Goal: Find specific page/section: Find specific page/section

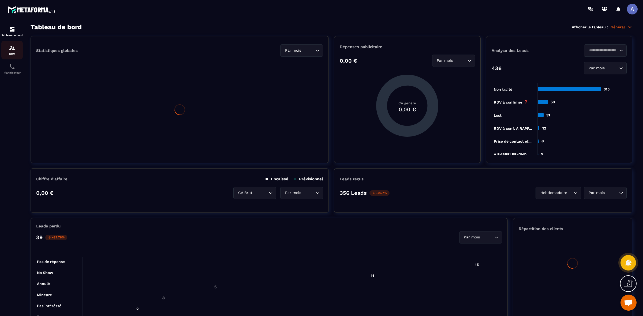
click at [14, 53] on p "CRM" at bounding box center [11, 54] width 21 height 3
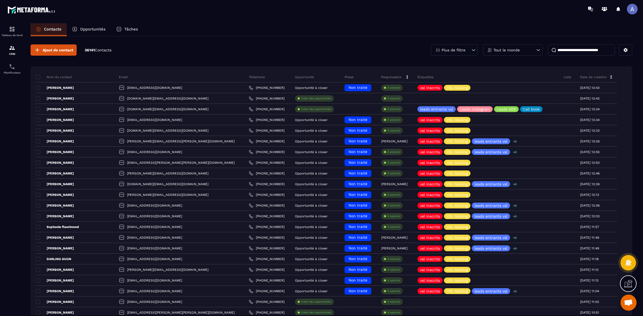
drag, startPoint x: 98, startPoint y: 30, endPoint x: 95, endPoint y: 27, distance: 4.2
click at [98, 30] on p "Opportunités" at bounding box center [92, 29] width 25 height 5
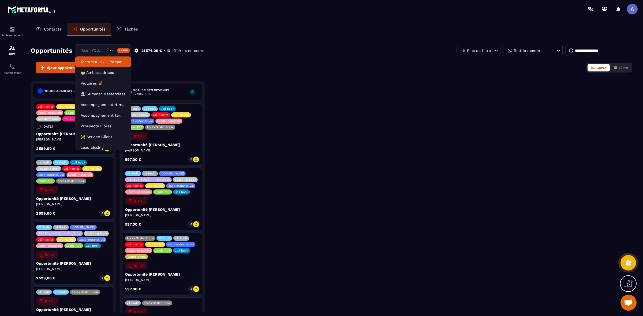
click at [104, 49] on input "Search for option" at bounding box center [94, 51] width 28 height 6
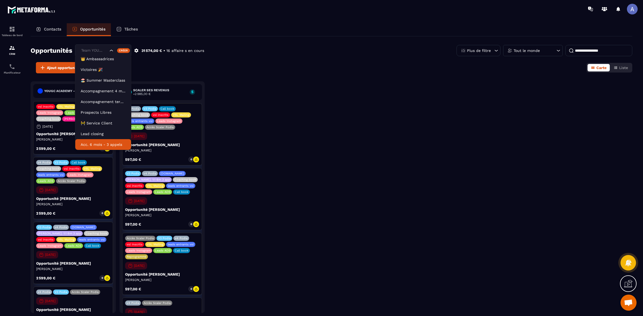
click at [106, 142] on p "Acc. 6 mois - 3 appels" at bounding box center [103, 144] width 45 height 5
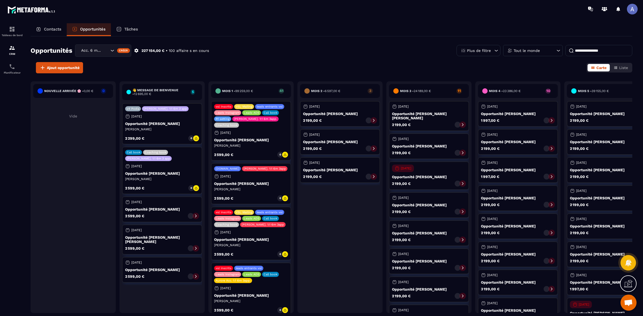
click at [528, 54] on div "Tout le monde" at bounding box center [532, 50] width 59 height 11
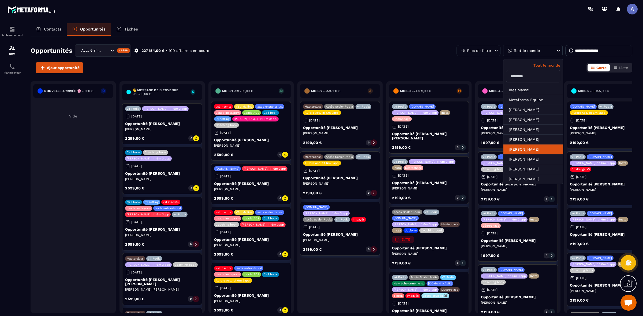
click at [535, 150] on li "[PERSON_NAME]" at bounding box center [533, 150] width 59 height 10
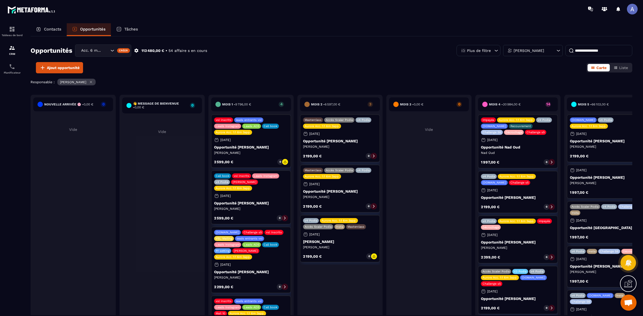
click at [252, 147] on p "Opportunité [PERSON_NAME]" at bounding box center [251, 147] width 74 height 4
